Goal: Transaction & Acquisition: Purchase product/service

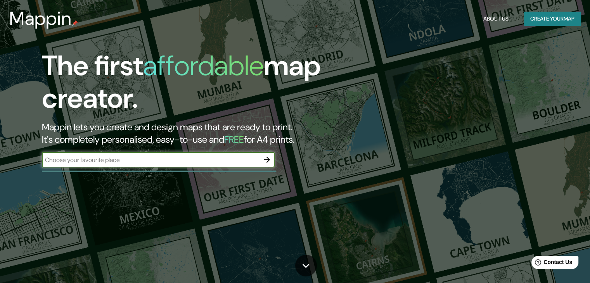
click at [201, 163] on input "text" at bounding box center [150, 160] width 217 height 9
type input "nuevo leon"
click at [268, 160] on icon "button" at bounding box center [266, 159] width 9 height 9
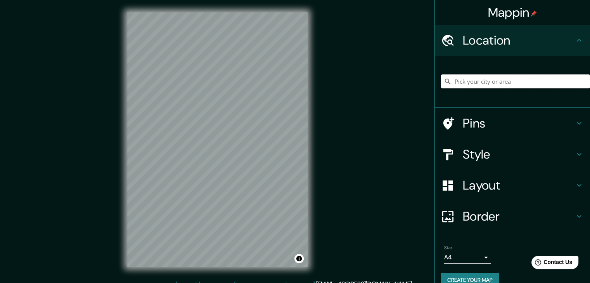
click at [470, 86] on input "Pick your city or area" at bounding box center [515, 81] width 149 height 14
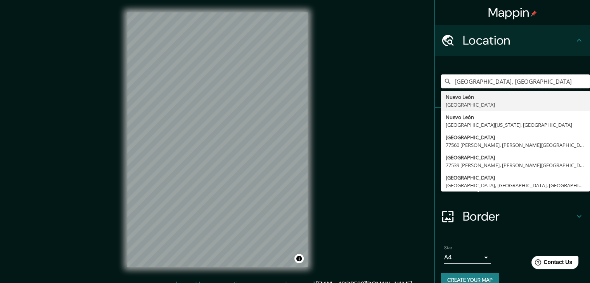
type input "[GEOGRAPHIC_DATA], [GEOGRAPHIC_DATA]"
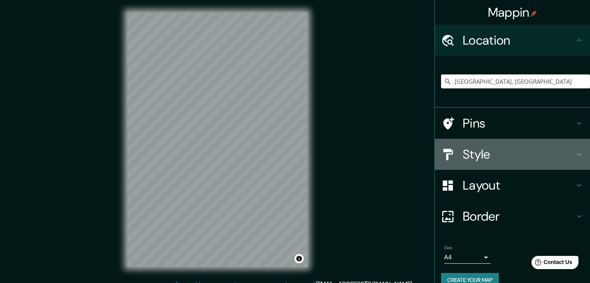
click at [484, 156] on h4 "Style" at bounding box center [519, 155] width 112 height 16
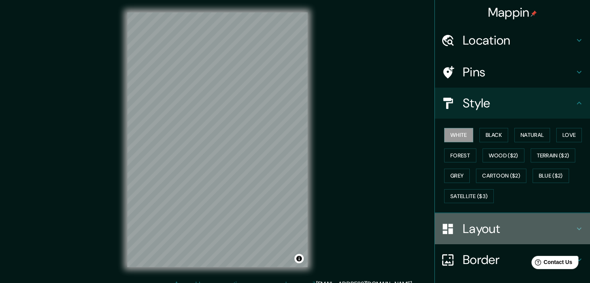
click at [472, 230] on h4 "Layout" at bounding box center [519, 229] width 112 height 16
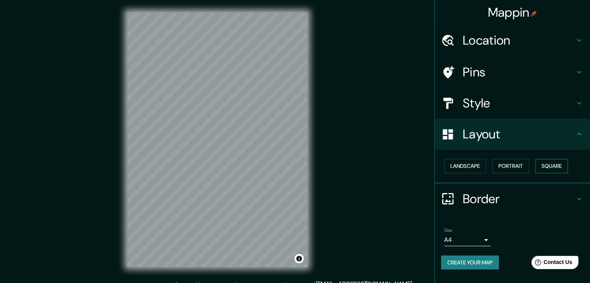
click at [548, 162] on button "Square" at bounding box center [551, 166] width 33 height 14
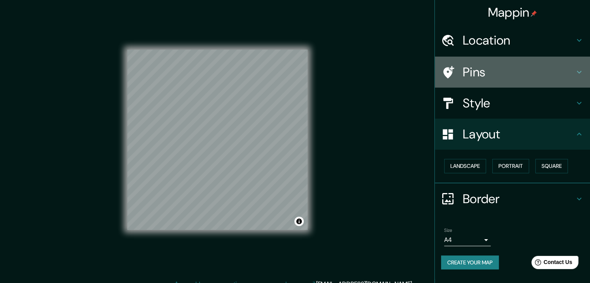
click at [479, 68] on h4 "Pins" at bounding box center [519, 72] width 112 height 16
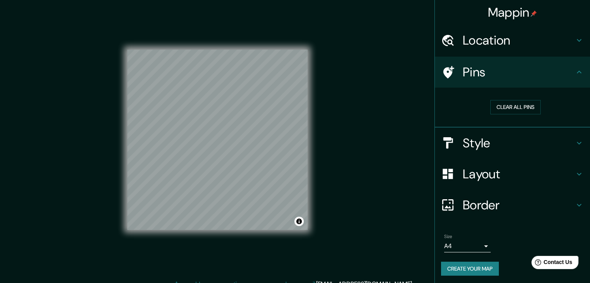
click at [490, 138] on h4 "Style" at bounding box center [519, 143] width 112 height 16
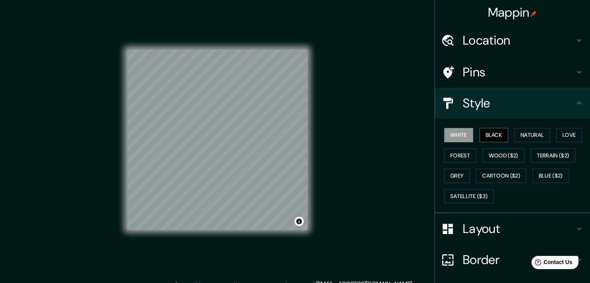
click at [493, 130] on button "Black" at bounding box center [493, 135] width 29 height 14
click at [462, 134] on button "White" at bounding box center [458, 135] width 29 height 14
click at [546, 129] on div "White Black Natural Love Forest Wood ($2) Terrain ($2) Grey Cartoon ($2) Blue (…" at bounding box center [515, 165] width 149 height 81
click at [538, 135] on button "Natural" at bounding box center [532, 135] width 36 height 14
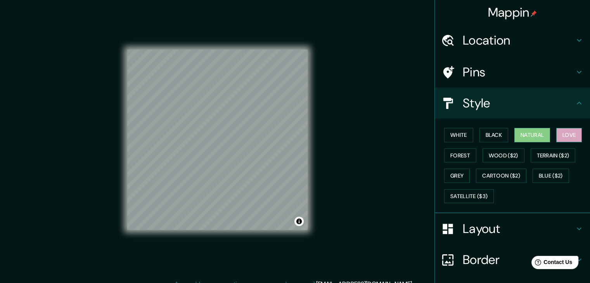
click at [564, 133] on button "Love" at bounding box center [569, 135] width 26 height 14
click at [457, 160] on button "Forest" at bounding box center [460, 156] width 32 height 14
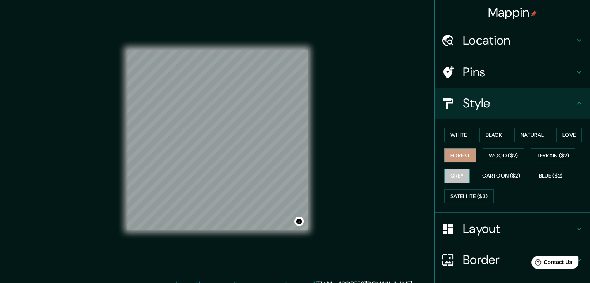
click at [453, 175] on button "Grey" at bounding box center [457, 176] width 26 height 14
click at [466, 136] on button "White" at bounding box center [458, 135] width 29 height 14
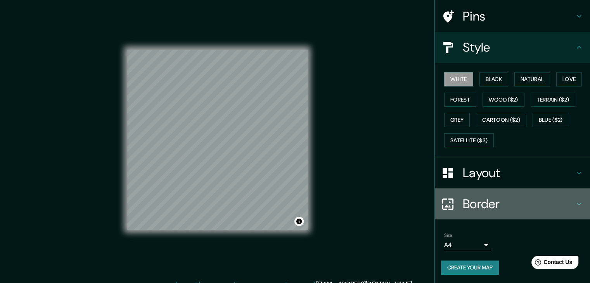
click at [482, 194] on div "Border" at bounding box center [512, 204] width 155 height 31
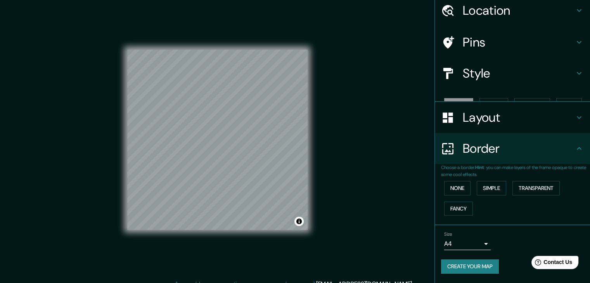
scroll to position [16, 0]
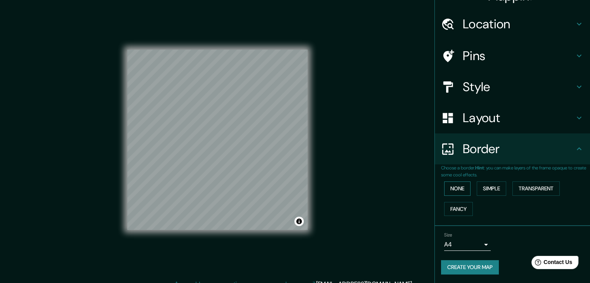
click at [453, 190] on button "None" at bounding box center [457, 189] width 26 height 14
click at [481, 191] on button "Simple" at bounding box center [491, 189] width 29 height 14
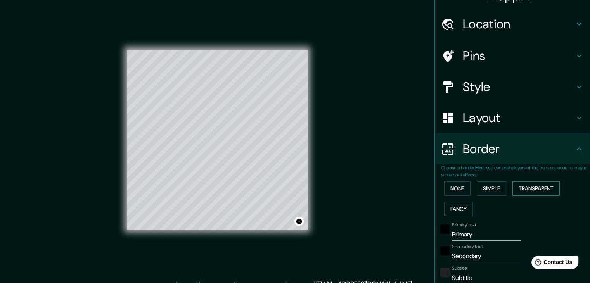
click at [526, 191] on button "Transparent" at bounding box center [535, 189] width 47 height 14
click at [457, 206] on button "Fancy" at bounding box center [458, 209] width 29 height 14
